Goal: Information Seeking & Learning: Learn about a topic

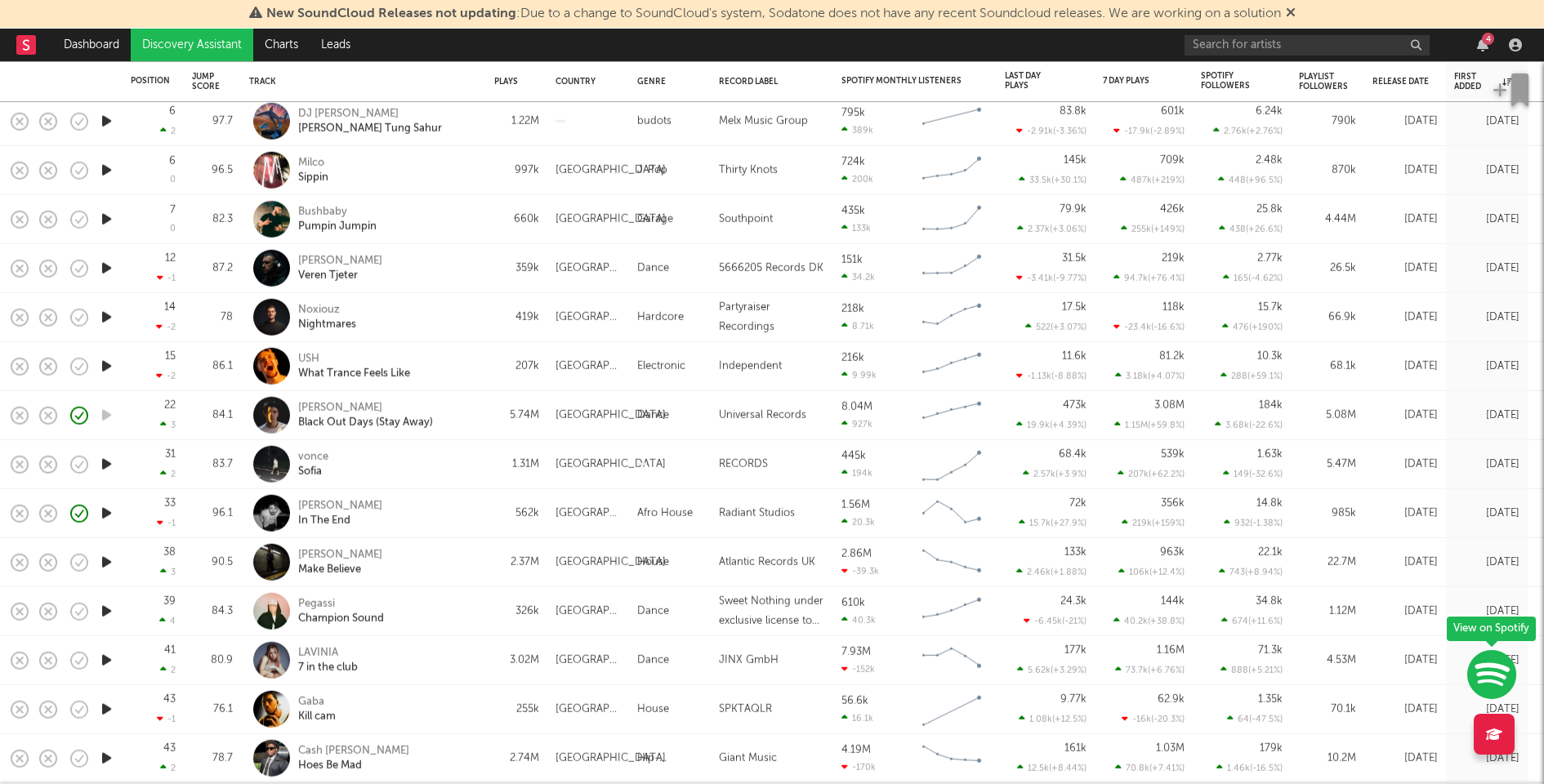
click at [457, 514] on div "[PERSON_NAME] In [GEOGRAPHIC_DATA]" at bounding box center [386, 513] width 175 height 29
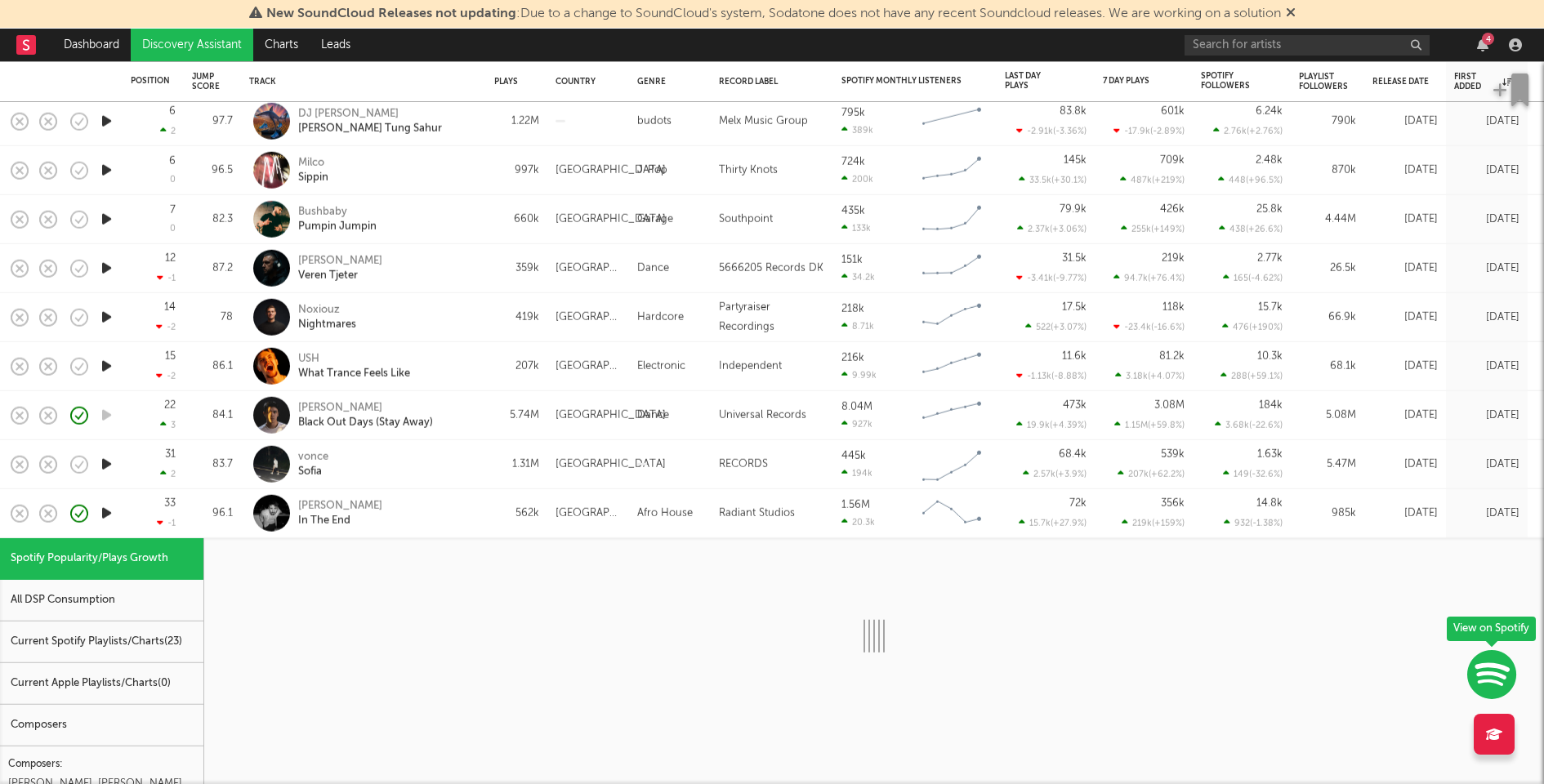
select select "1w"
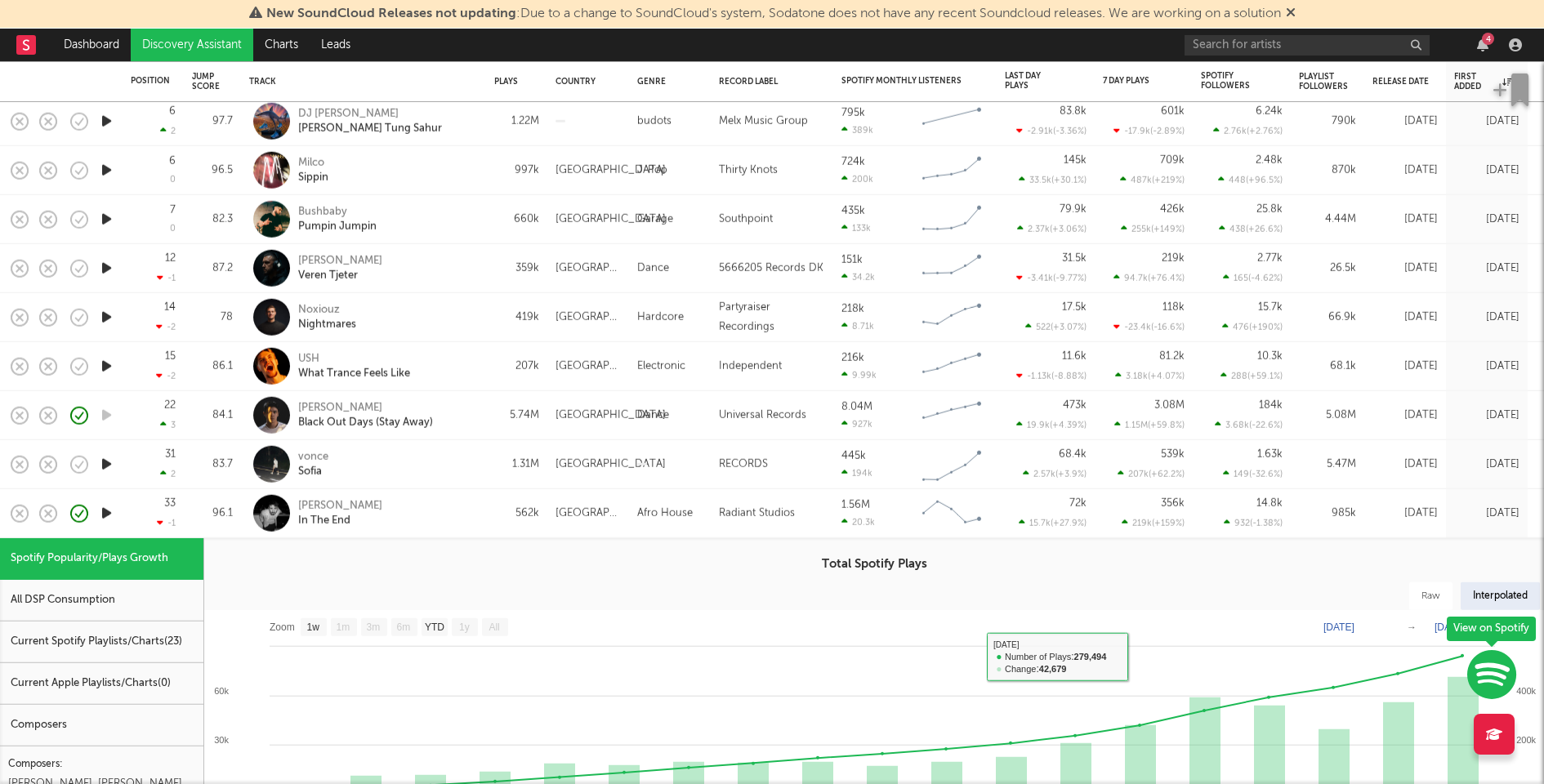
click at [439, 504] on div "[PERSON_NAME] In [GEOGRAPHIC_DATA]" at bounding box center [386, 513] width 175 height 29
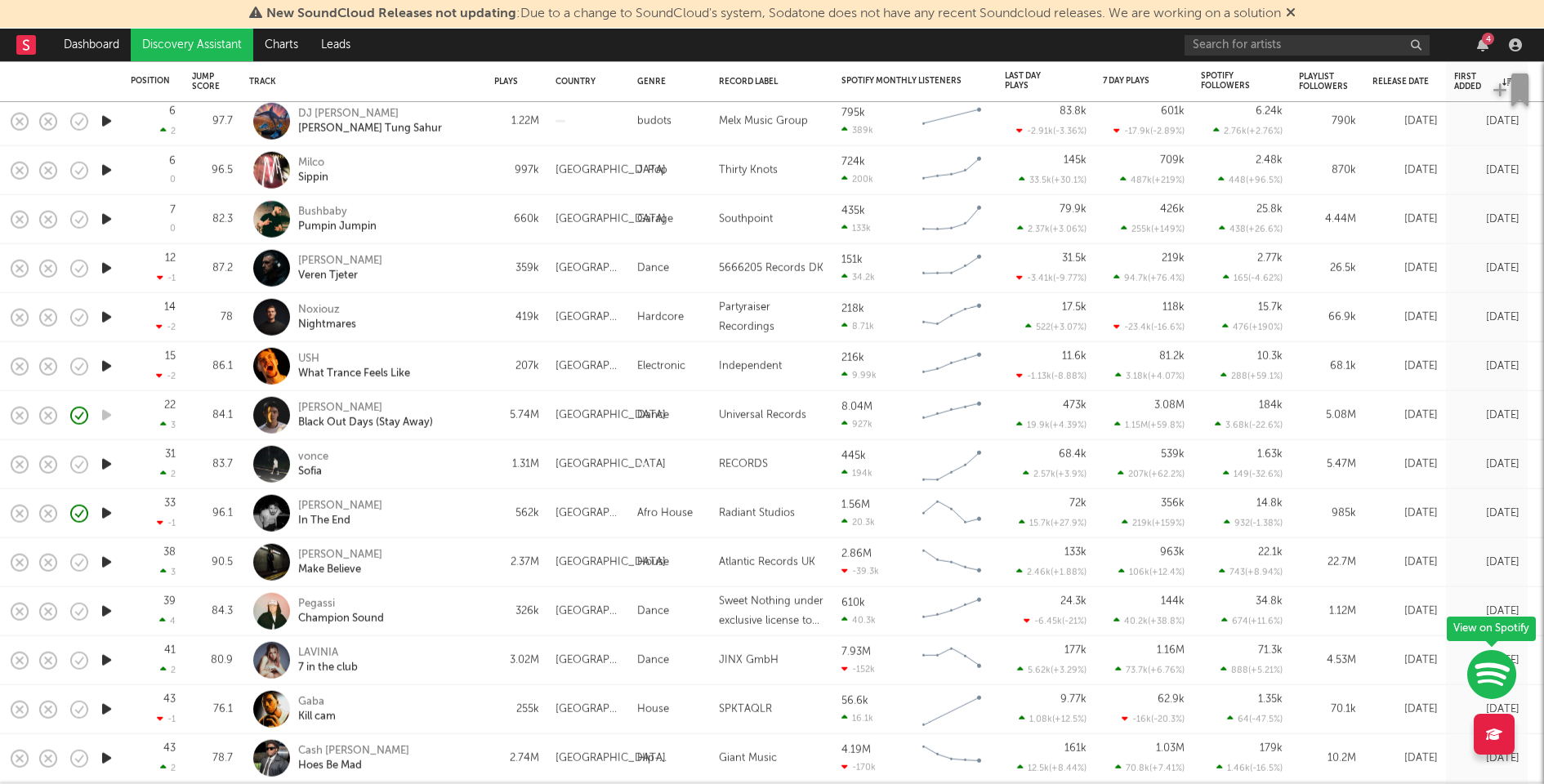
click at [108, 507] on icon "button" at bounding box center [106, 513] width 17 height 20
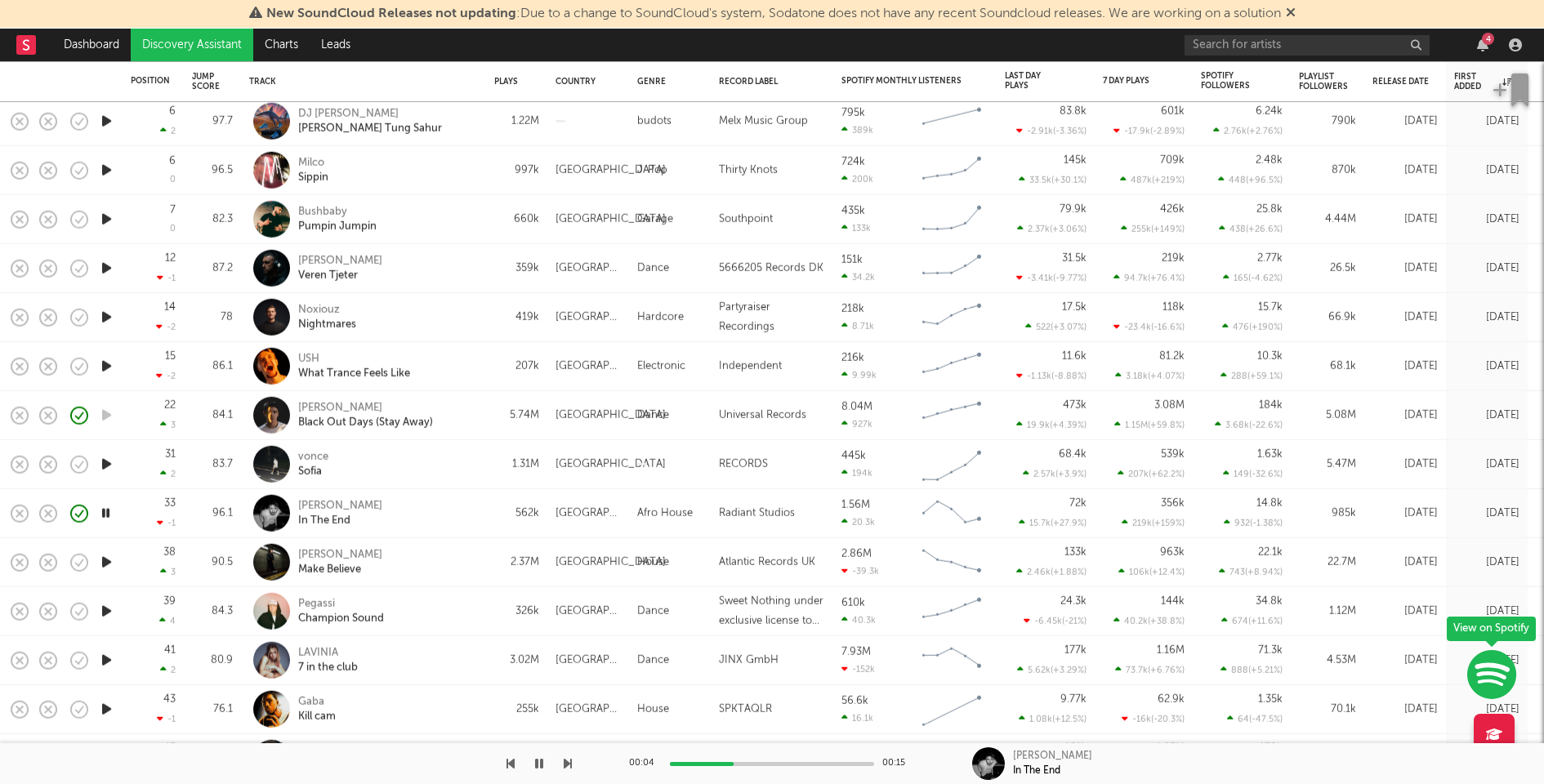
click at [108, 507] on icon "button" at bounding box center [105, 513] width 16 height 20
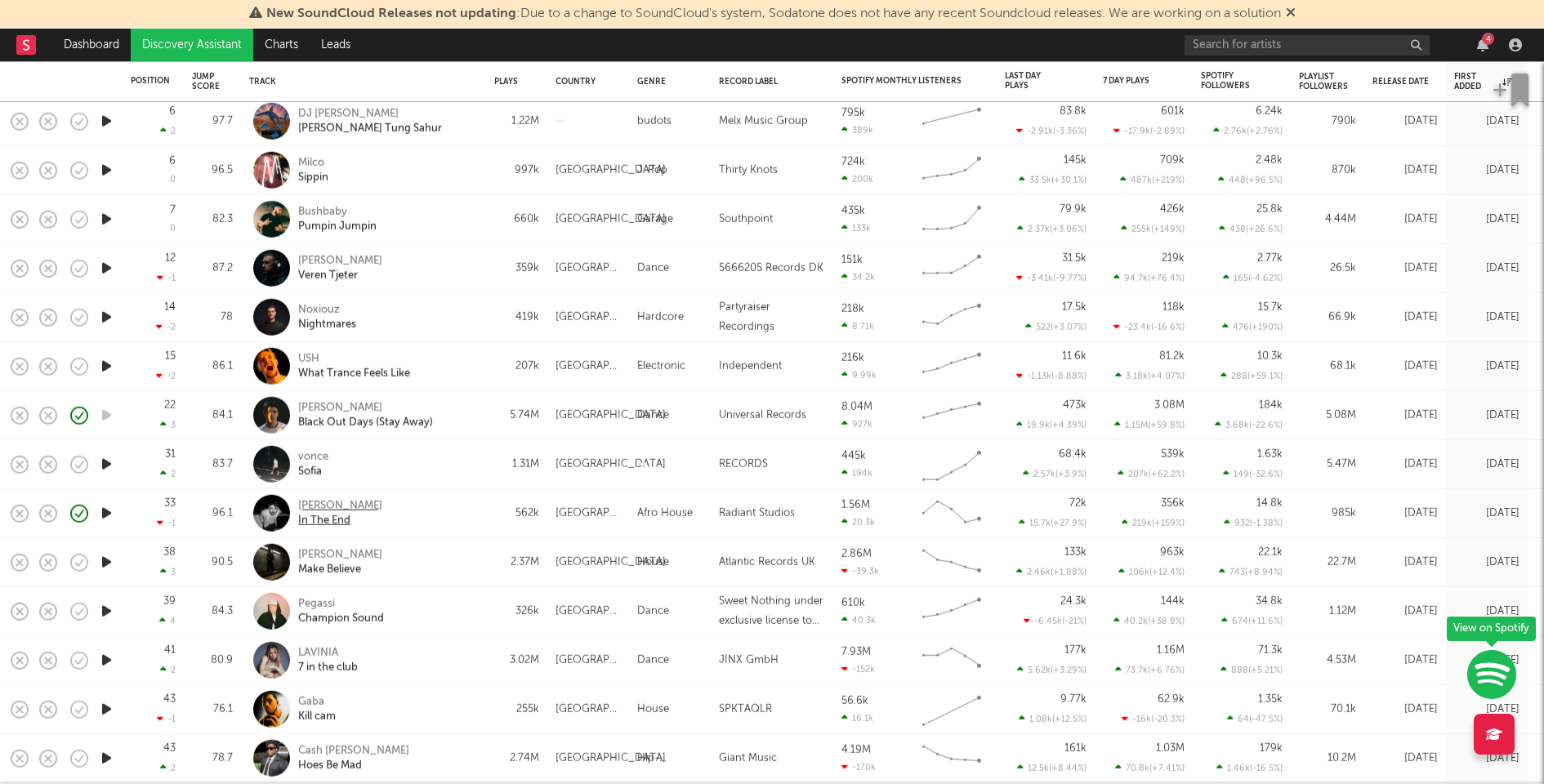
click at [330, 504] on div "[PERSON_NAME]" at bounding box center [341, 506] width 84 height 15
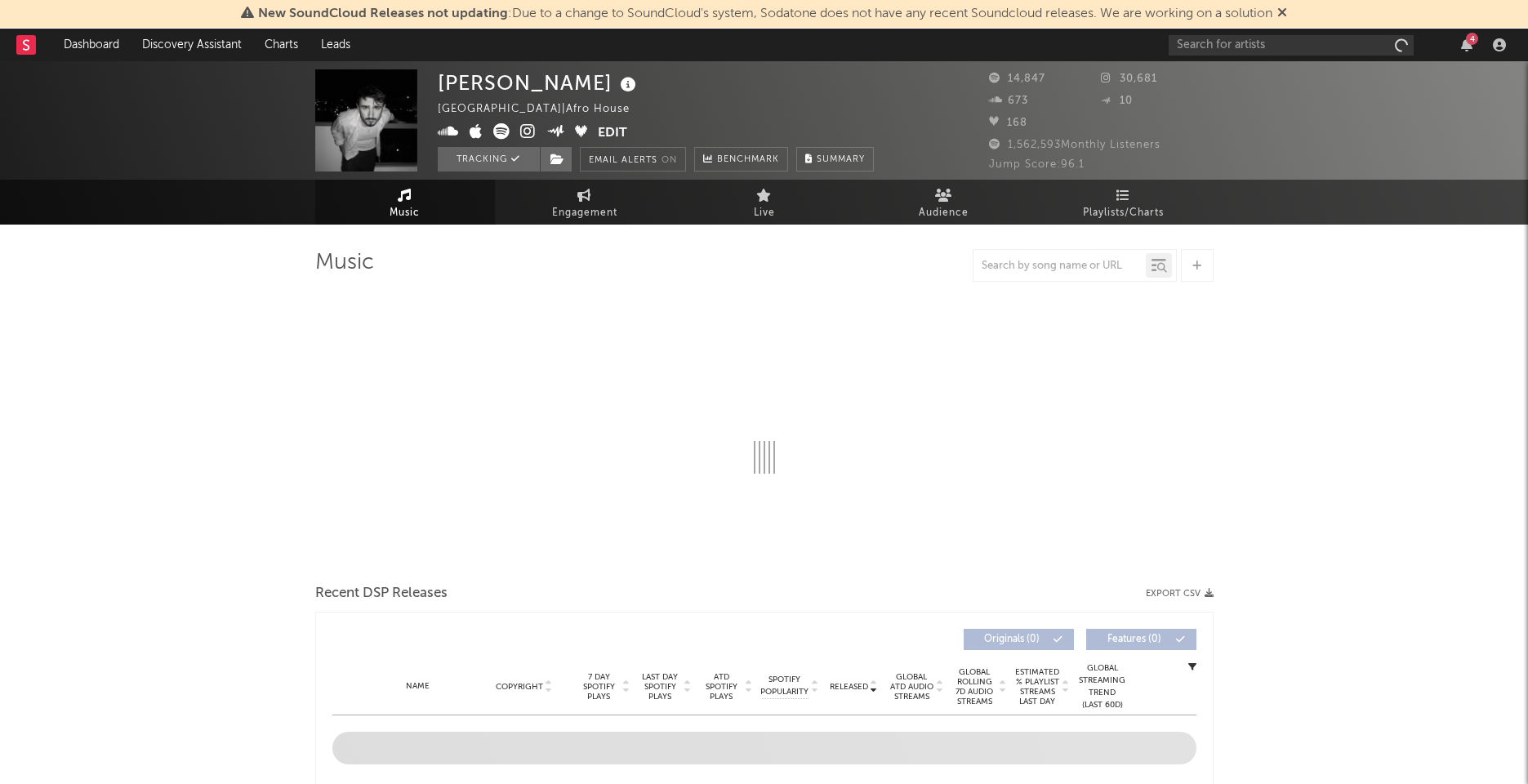
select select "1w"
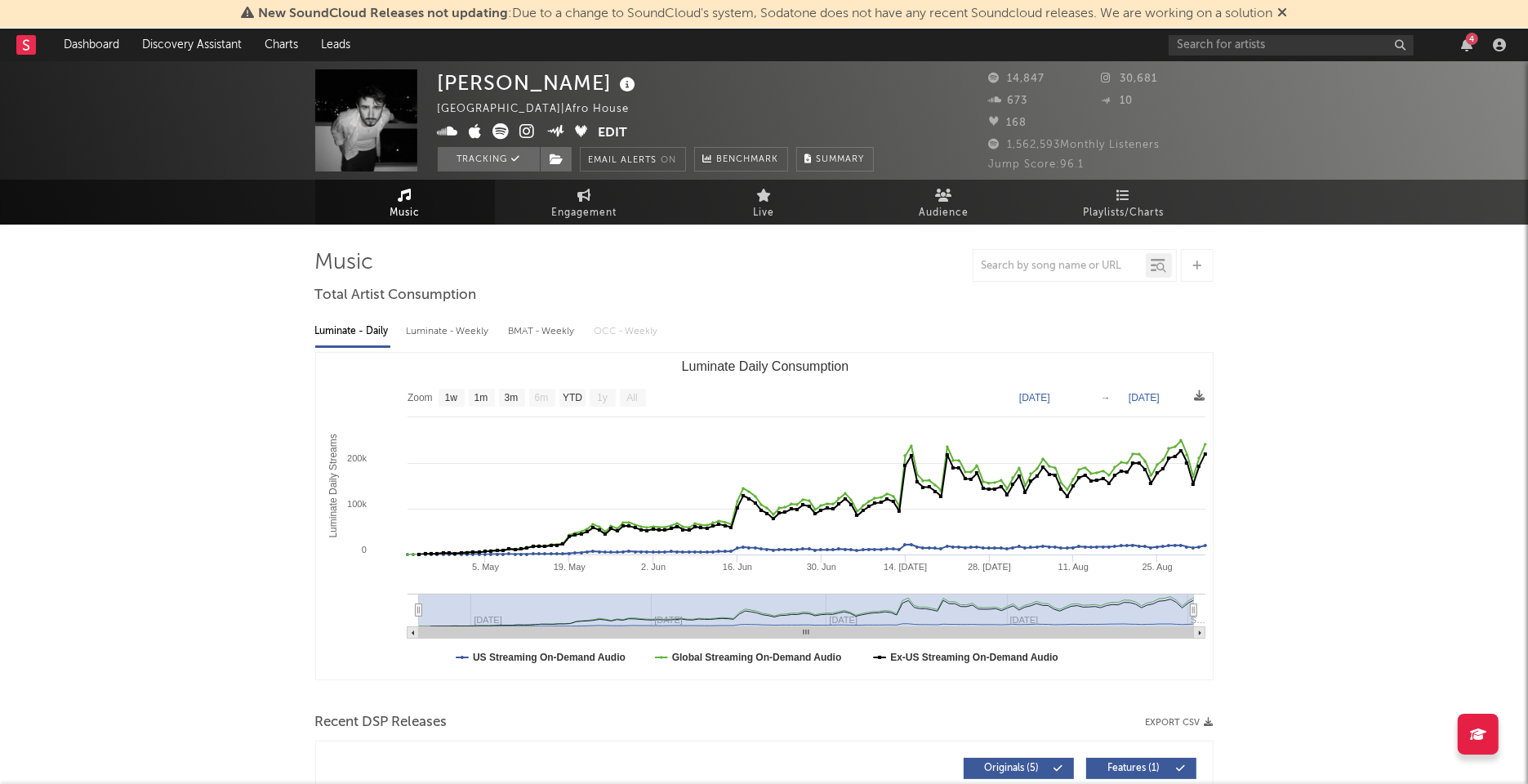
click at [592, 205] on span "Engagement" at bounding box center [585, 213] width 66 height 19
select select "1w"
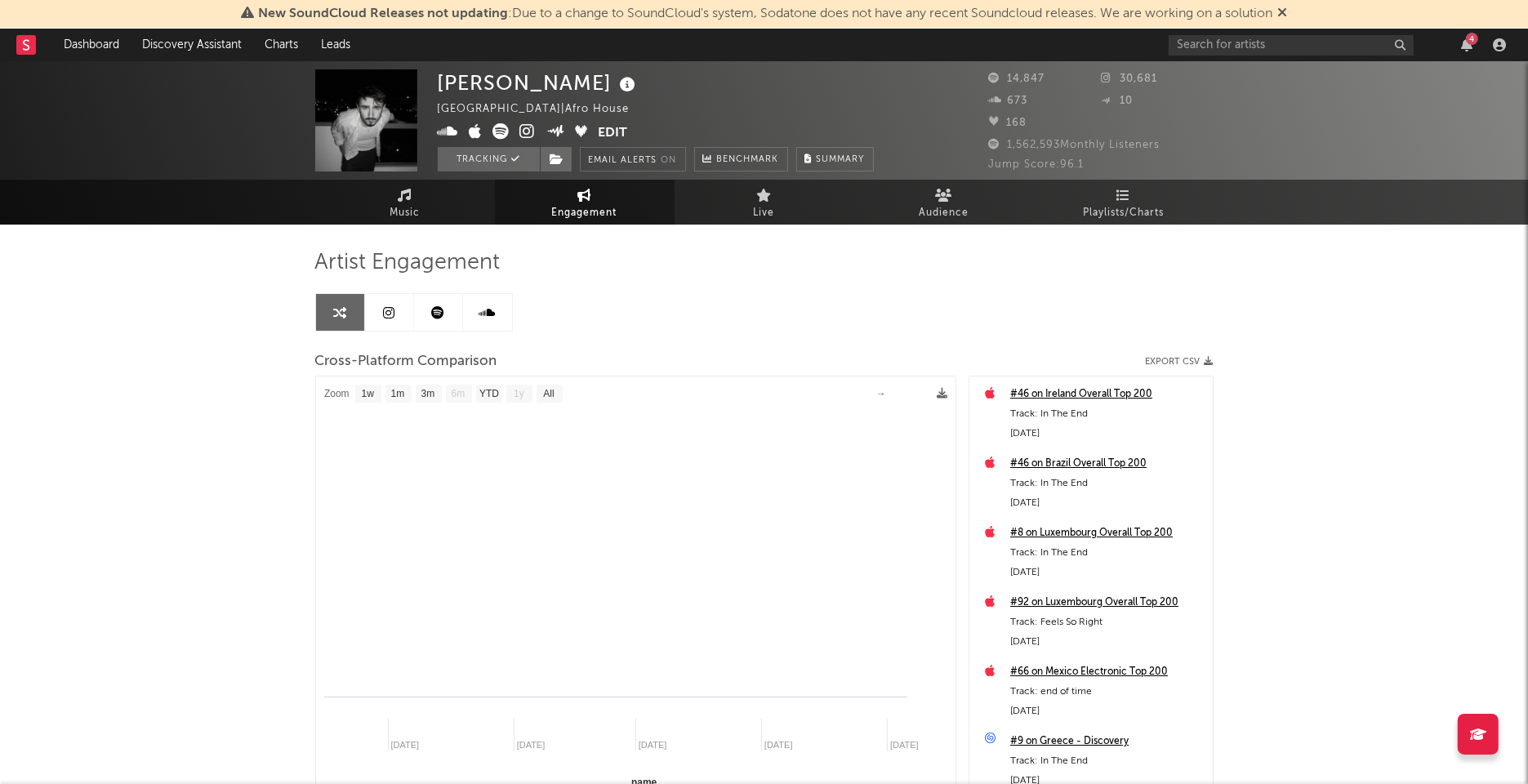
select select "1m"
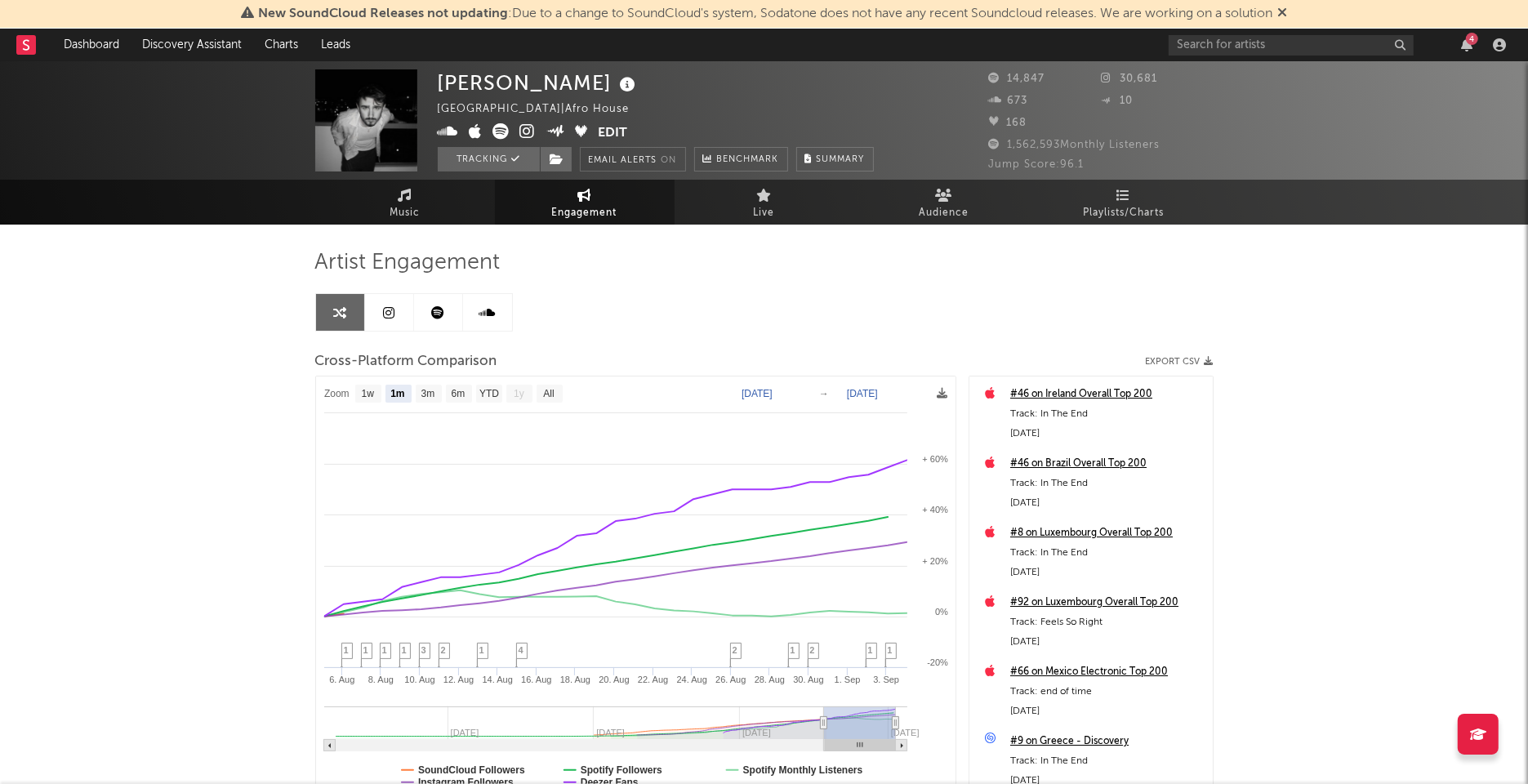
click at [392, 306] on icon at bounding box center [389, 312] width 12 height 13
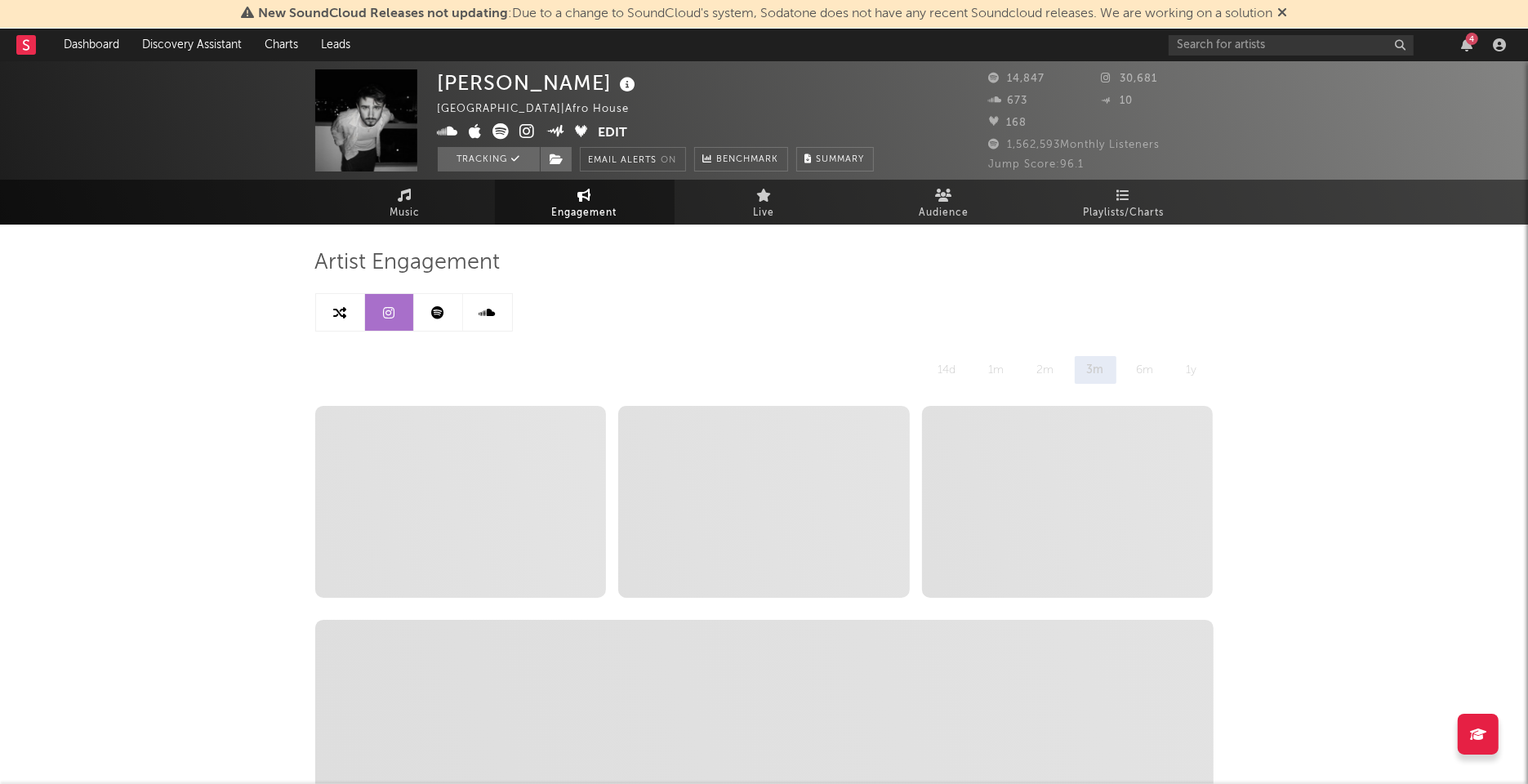
select select "1w"
click at [436, 220] on link "Music" at bounding box center [404, 202] width 180 height 45
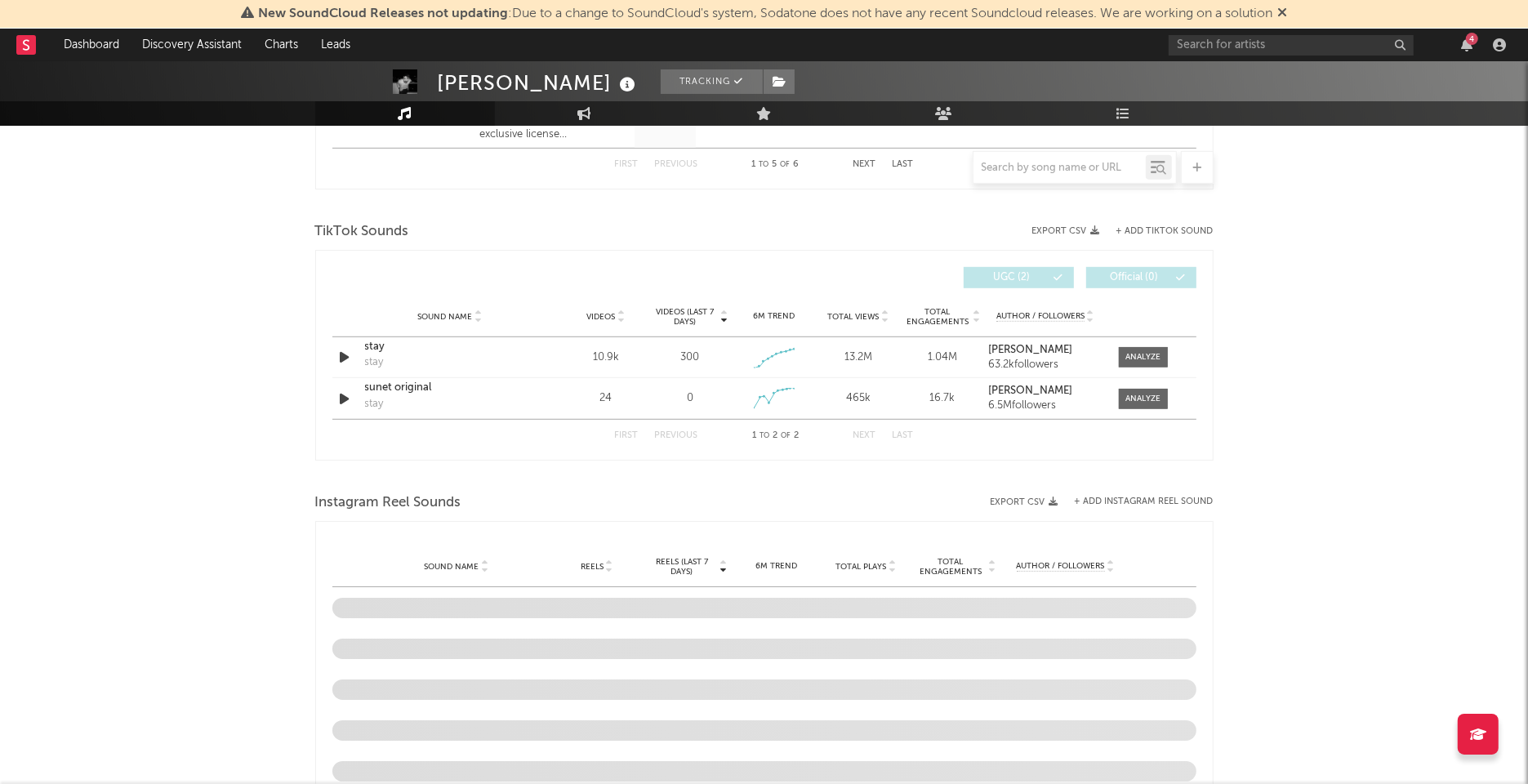
select select "1w"
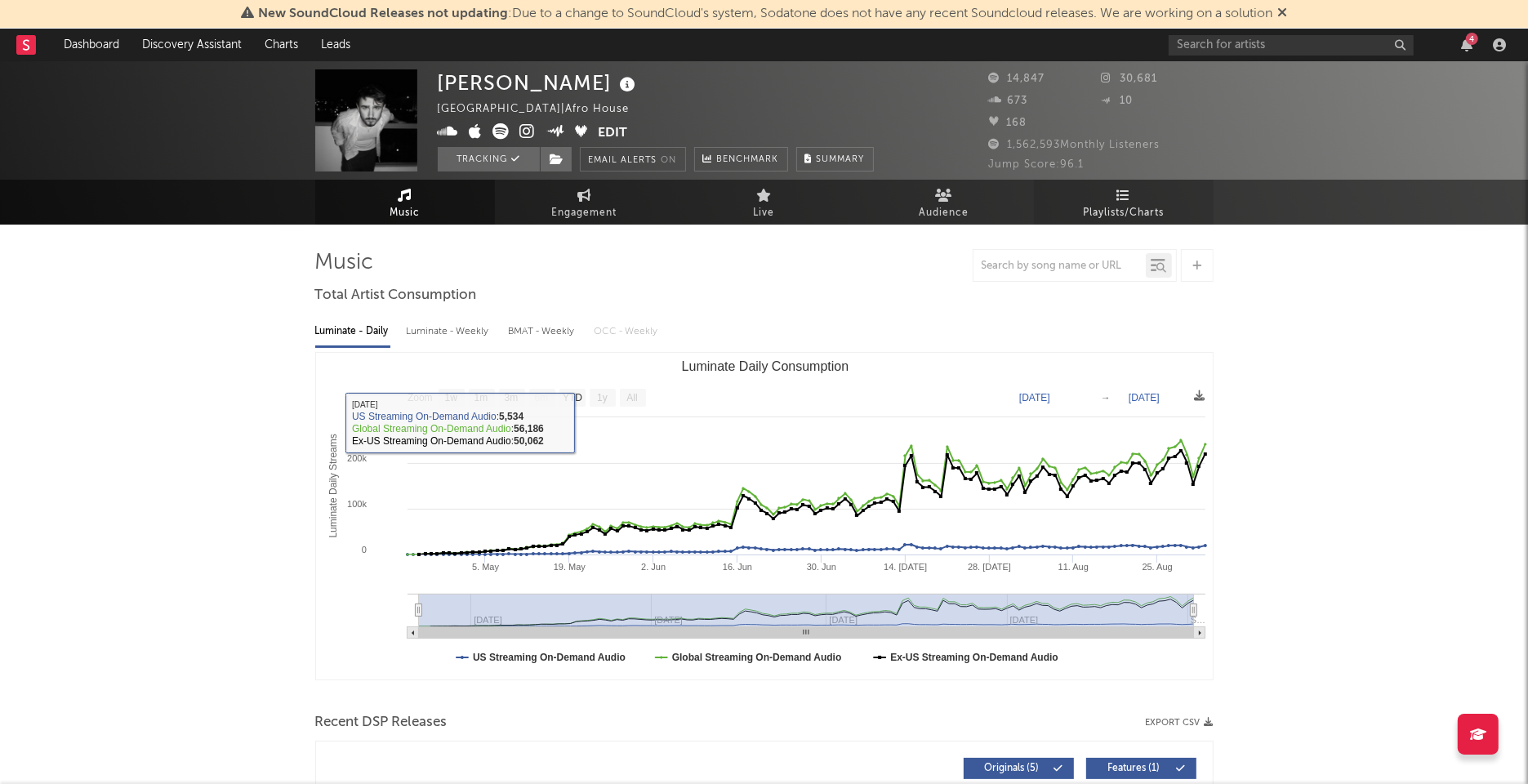
click at [1157, 205] on span "Playlists/Charts" at bounding box center [1123, 213] width 81 height 19
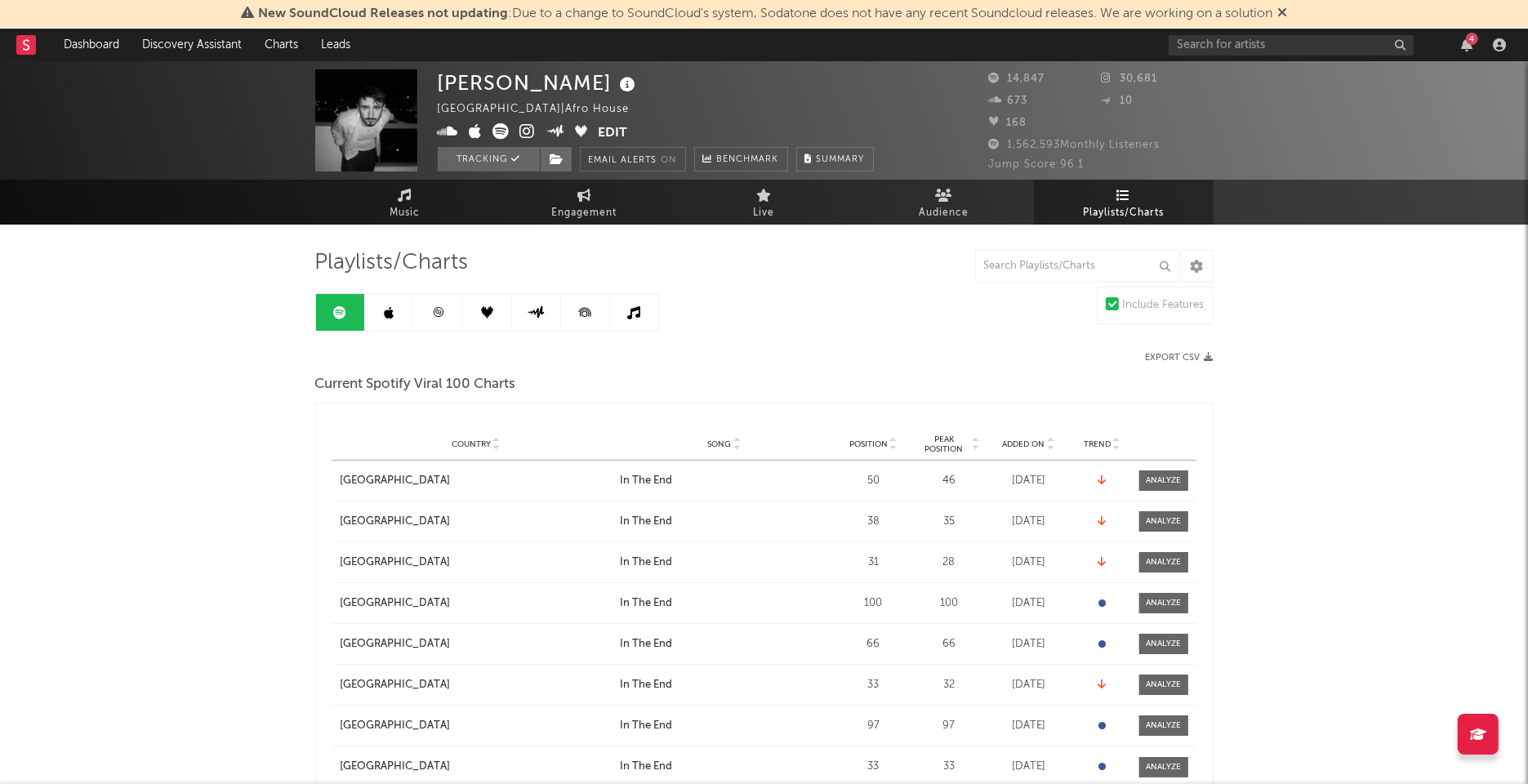
click at [440, 308] on icon at bounding box center [437, 311] width 12 height 12
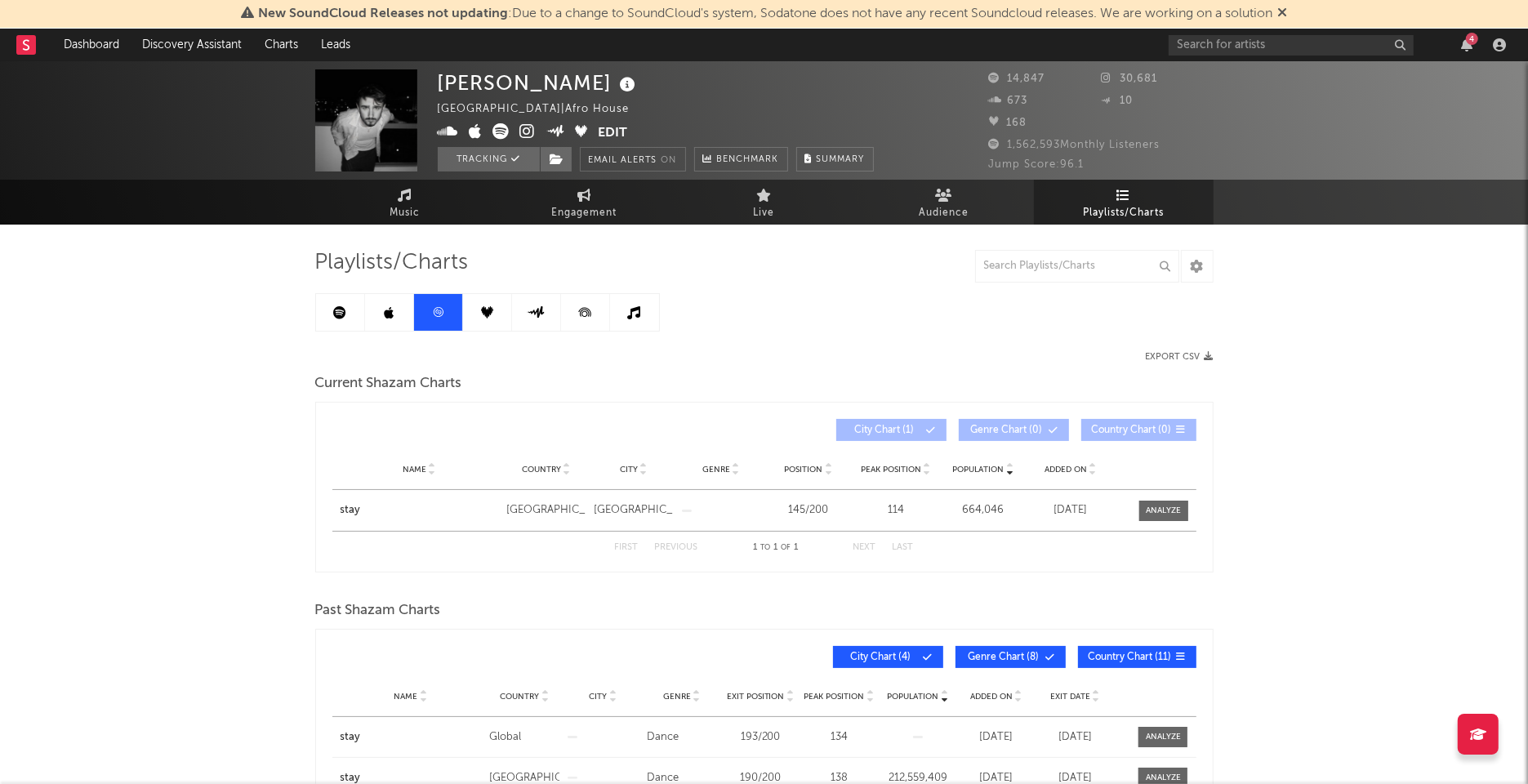
click at [345, 301] on link at bounding box center [340, 312] width 49 height 37
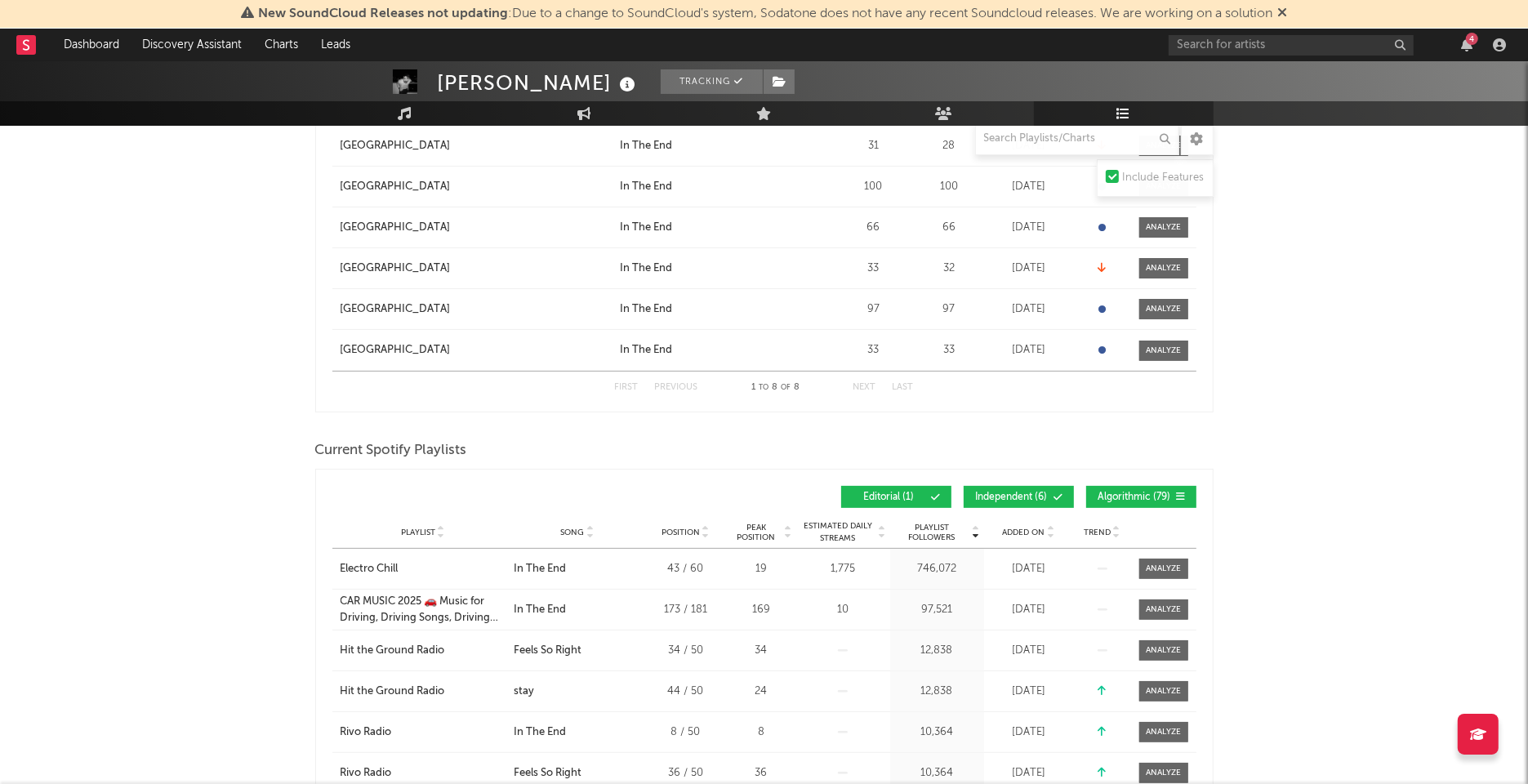
scroll to position [423, 0]
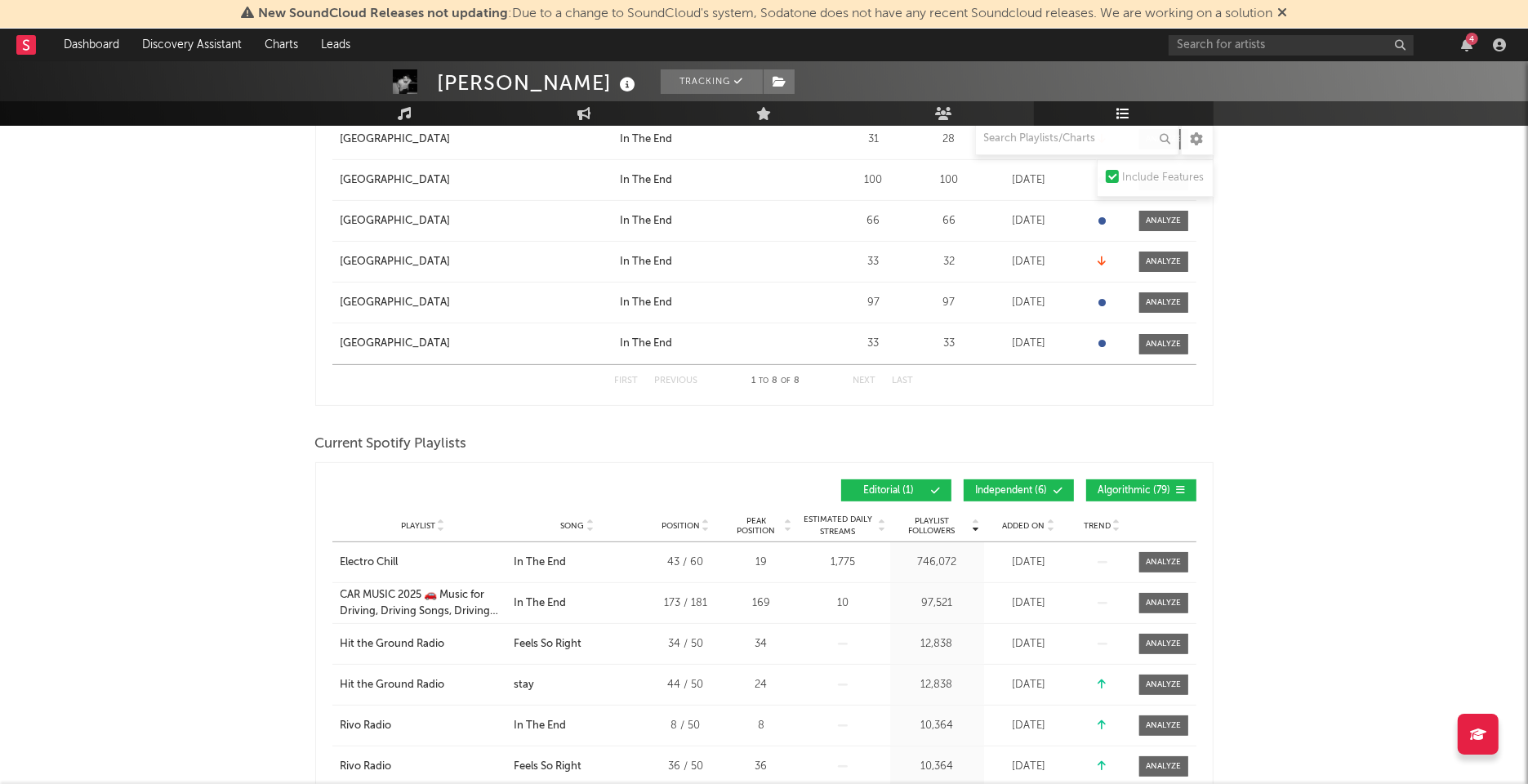
click at [1003, 486] on span "Independent ( 6 )" at bounding box center [1011, 490] width 75 height 10
click at [1077, 483] on div "Editorial ( 1 ) Independent ( 6 ) Algorithmic ( 79 )" at bounding box center [979, 490] width 432 height 22
click at [1098, 487] on span "Algorithmic ( 79 )" at bounding box center [1134, 490] width 75 height 10
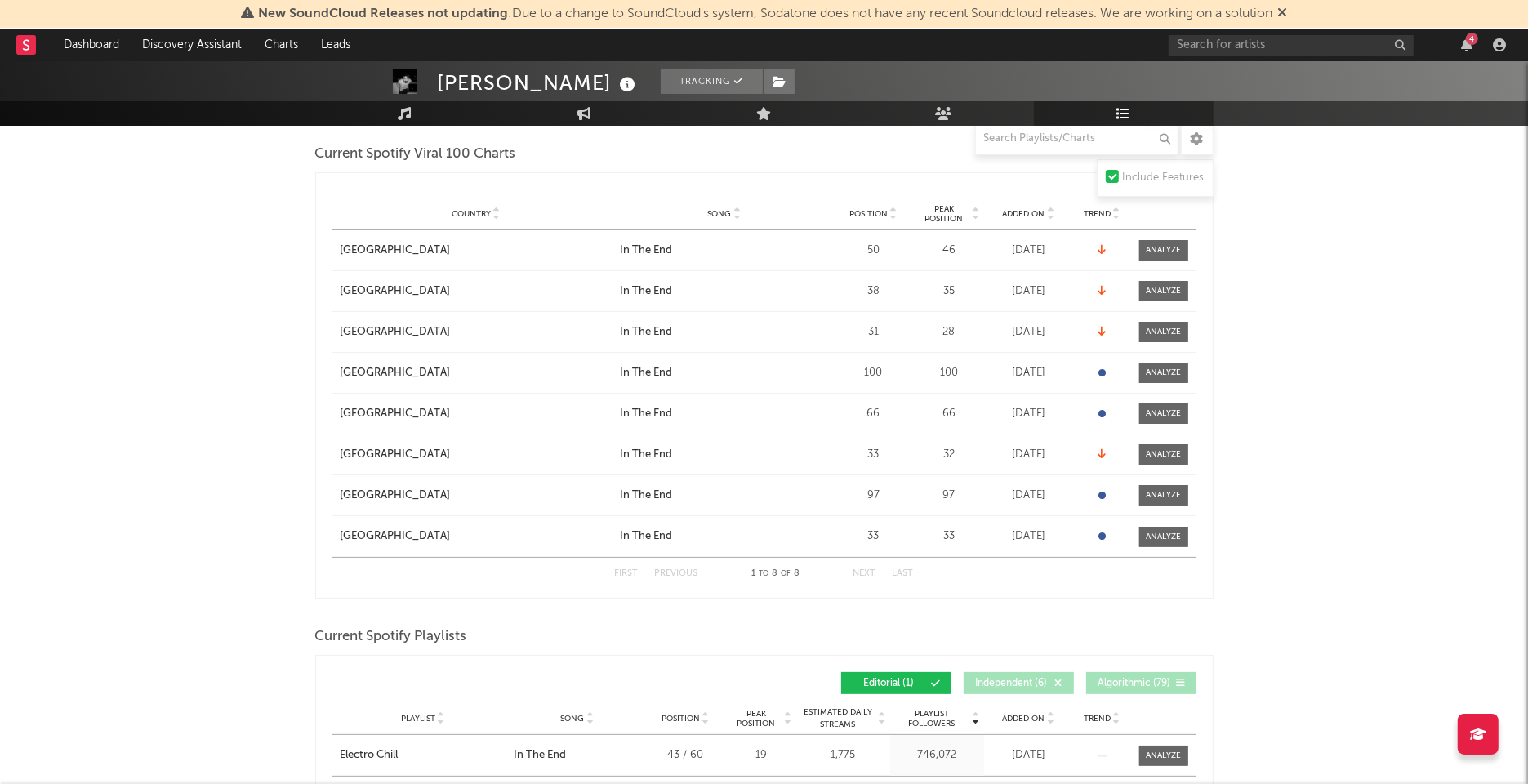
scroll to position [0, 0]
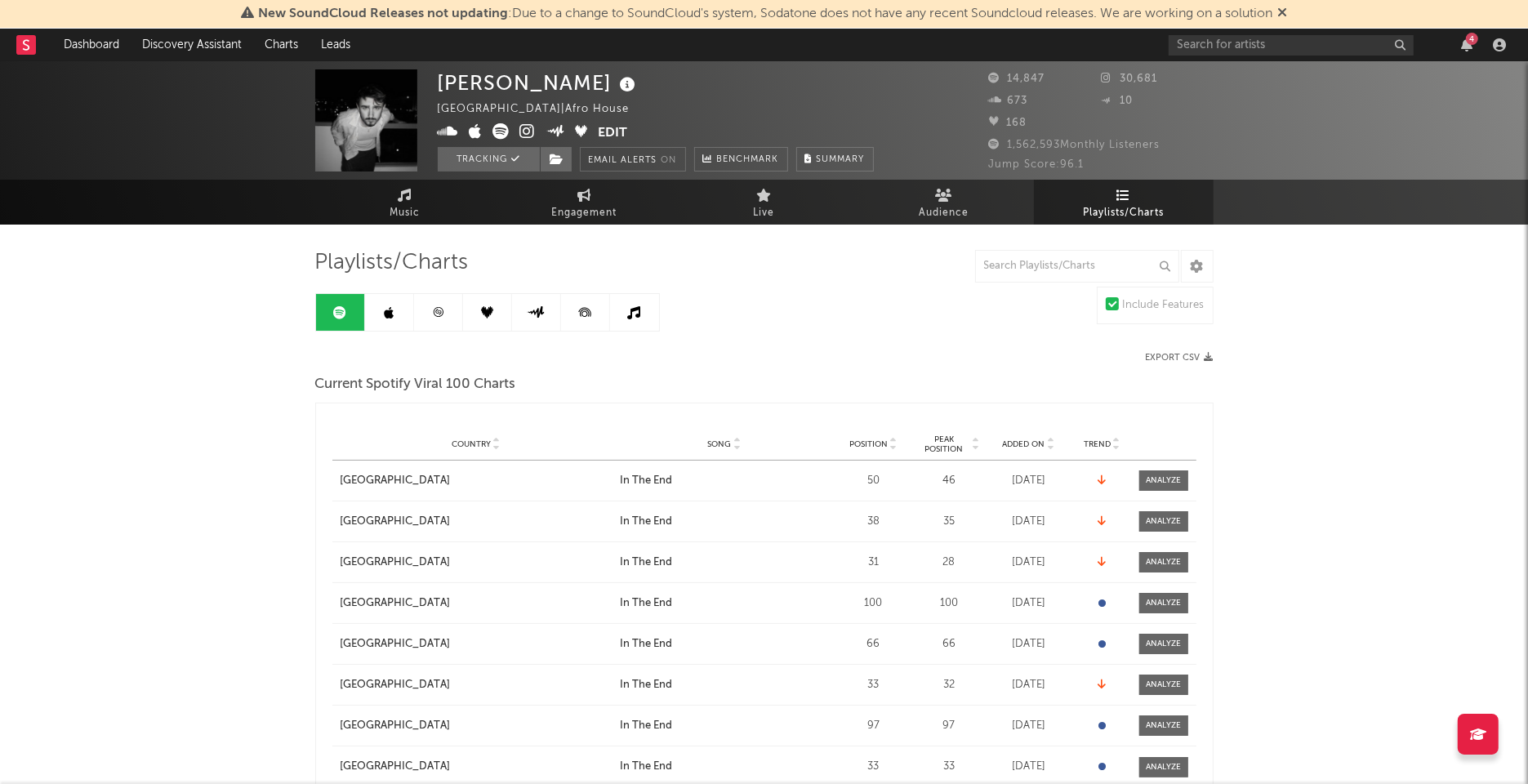
click at [531, 131] on icon at bounding box center [528, 131] width 16 height 16
click at [456, 321] on link at bounding box center [439, 312] width 49 height 37
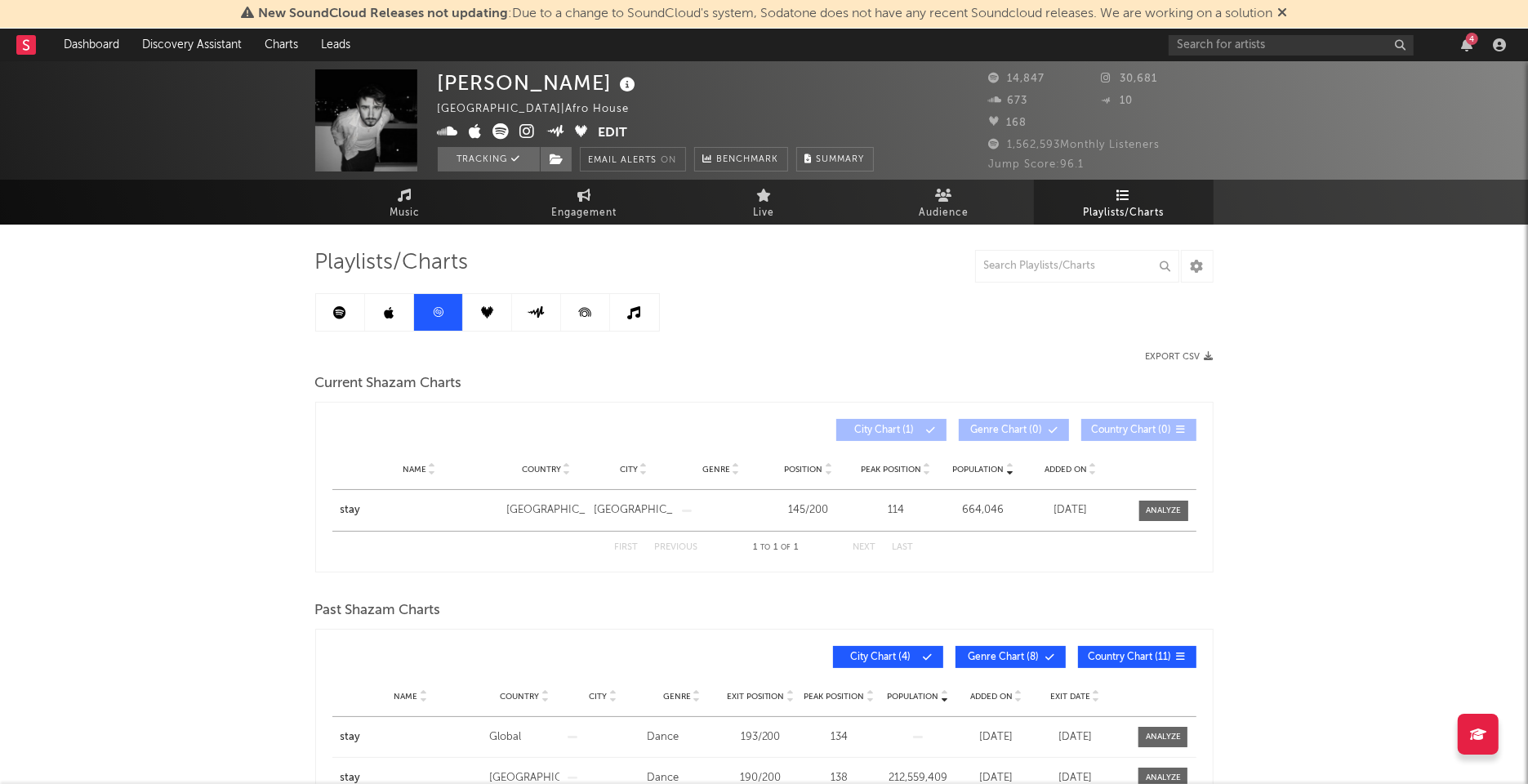
click at [339, 298] on link at bounding box center [340, 312] width 49 height 37
